Goal: Navigation & Orientation: Find specific page/section

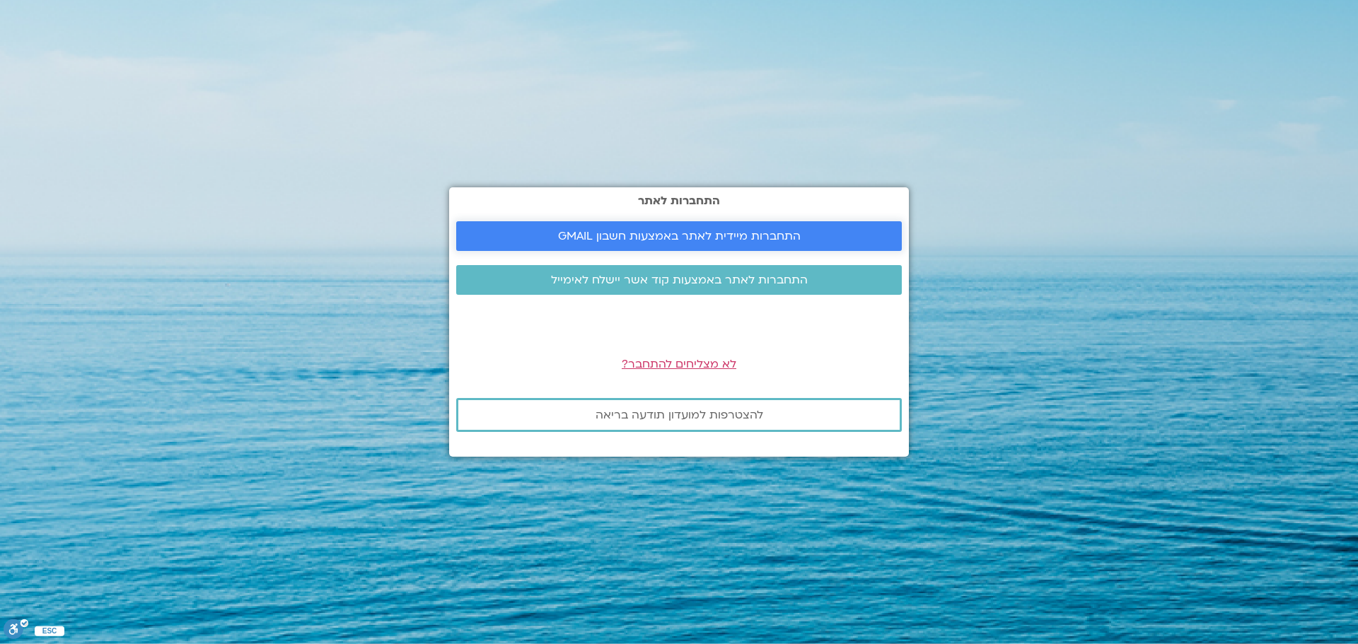
click at [687, 235] on span "התחברות מיידית לאתר באמצעות חשבון GMAIL" at bounding box center [679, 236] width 243 height 13
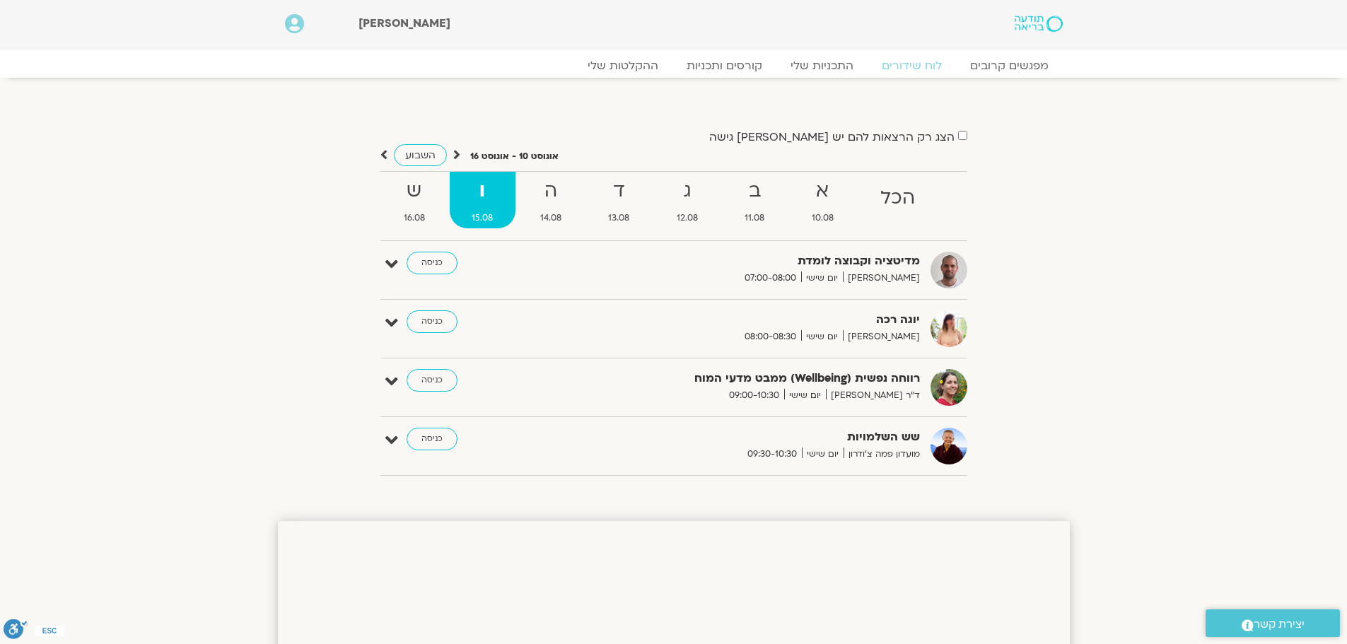
click at [103, 230] on section "הצג רק הרצאות להם יש [PERSON_NAME] גישה [DATE] - [DATE] השבוע להציג אירועים שפת…" at bounding box center [673, 293] width 1347 height 402
click at [441, 261] on link "כניסה" at bounding box center [432, 263] width 51 height 23
